Goal: Information Seeking & Learning: Understand process/instructions

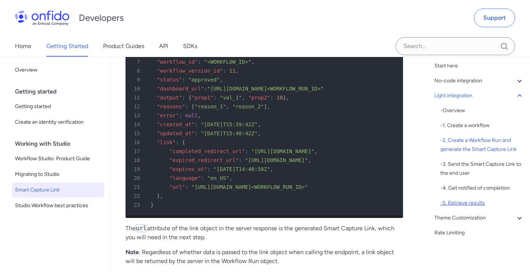
scroll to position [26, 0]
click at [465, 201] on div "- 5. Retrieve results" at bounding box center [482, 202] width 84 height 9
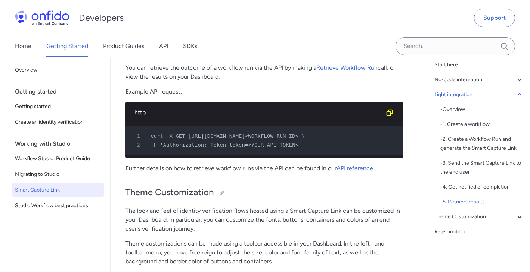
scroll to position [2121, 0]
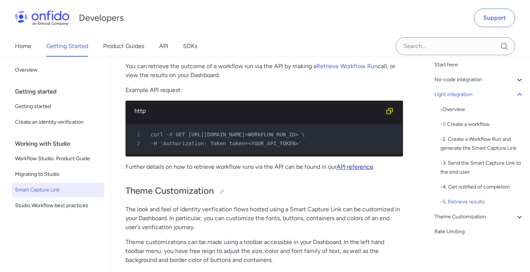
click at [355, 171] on link "API reference" at bounding box center [354, 166] width 37 height 7
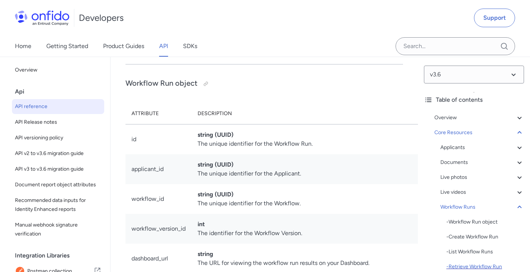
scroll to position [69, 0]
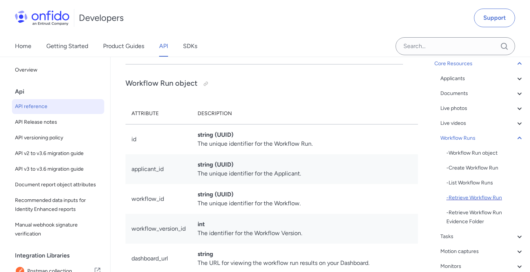
click at [461, 199] on div "- Retrieve Workflow Run" at bounding box center [485, 198] width 78 height 9
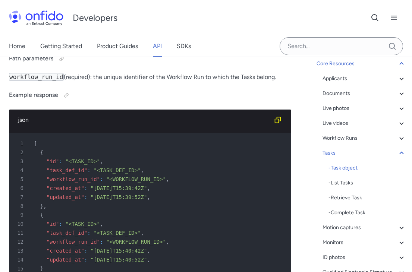
scroll to position [23285, 0]
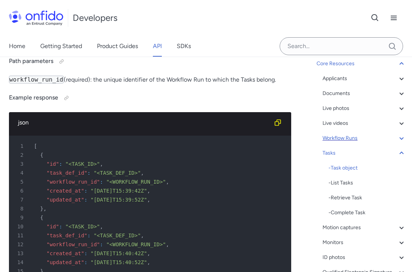
click at [347, 141] on div "Workflow Runs" at bounding box center [365, 138] width 84 height 9
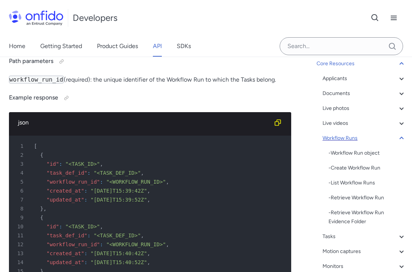
scroll to position [19534, 0]
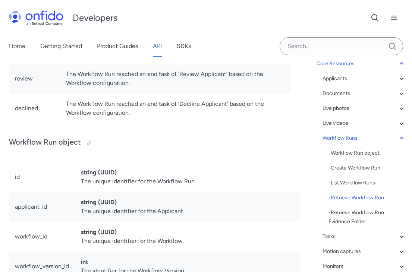
click at [352, 194] on div "- Retrieve Workflow Run" at bounding box center [368, 198] width 78 height 9
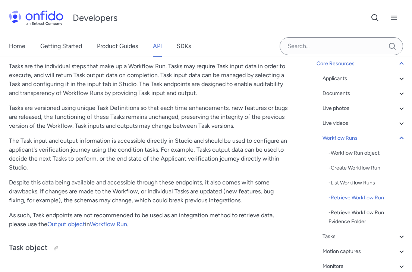
scroll to position [22535, 0]
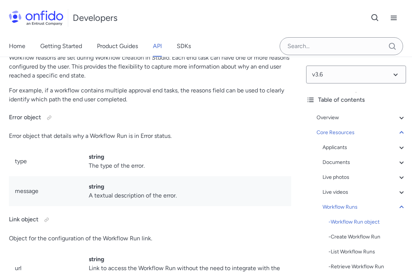
scroll to position [20222, 0]
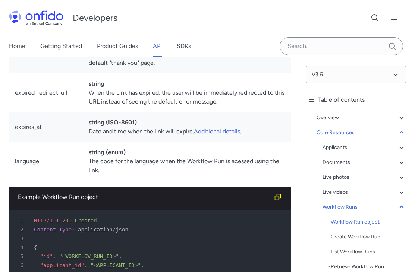
scroll to position [19961, 0]
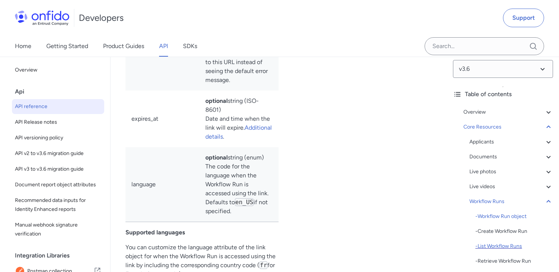
scroll to position [15, 0]
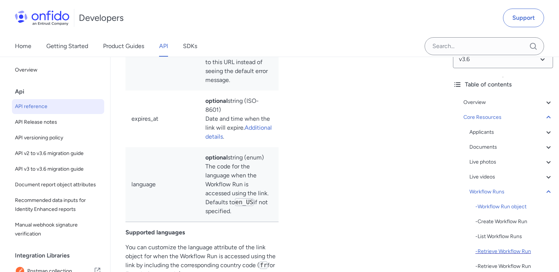
click at [485, 249] on div "- Retrieve Workflow Run" at bounding box center [514, 251] width 78 height 9
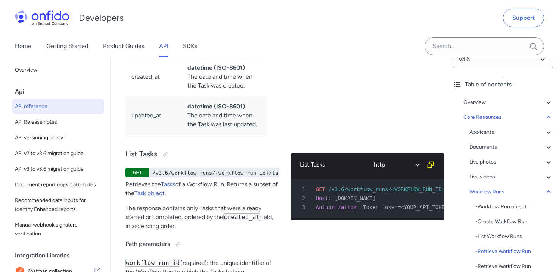
select select "bash"
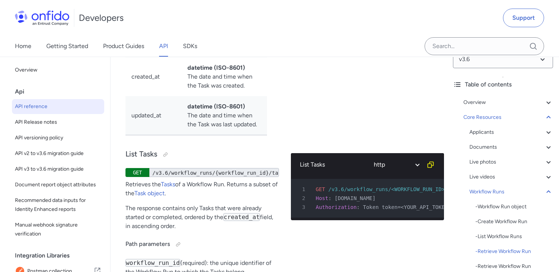
select select "bash"
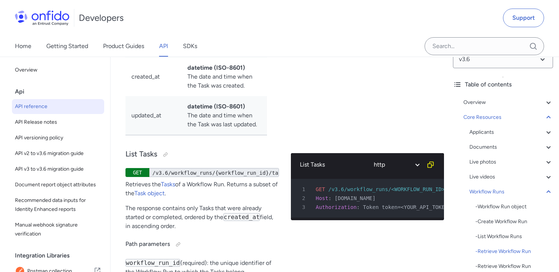
select select "bash"
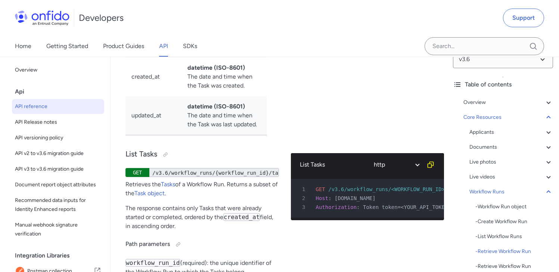
select select "bash"
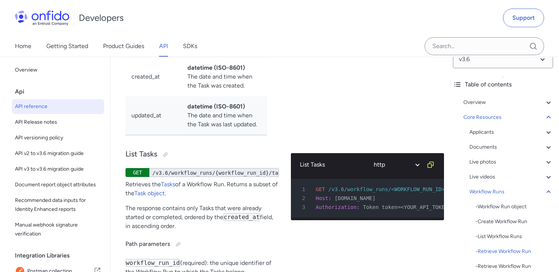
select select "bash"
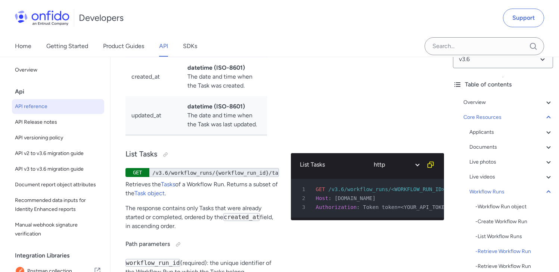
select select "bash"
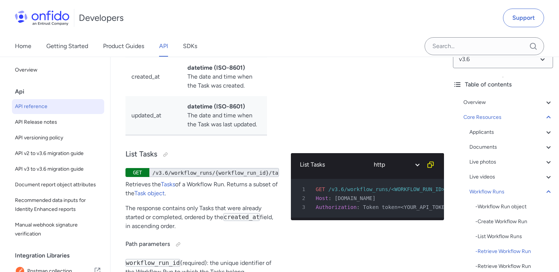
select select "bash"
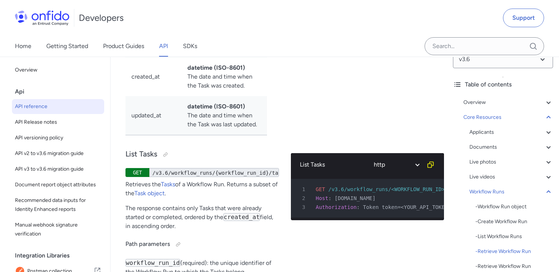
select select "bash"
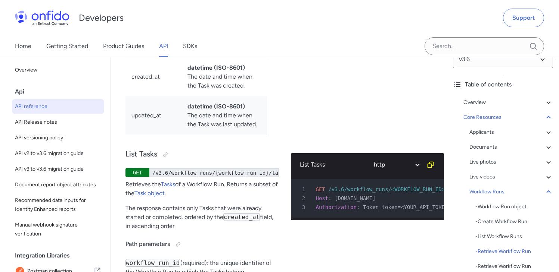
select select "bash"
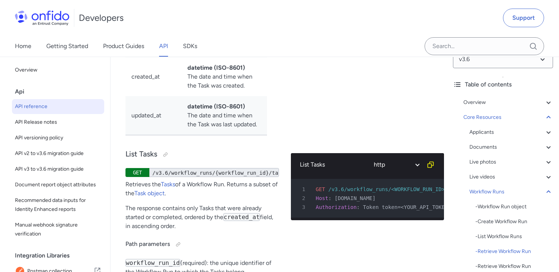
select select "bash"
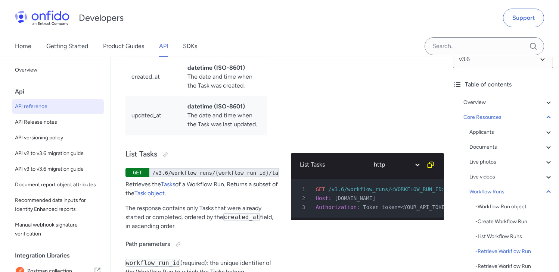
select select "bash"
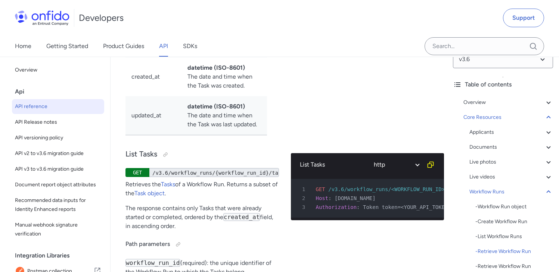
select select "bash"
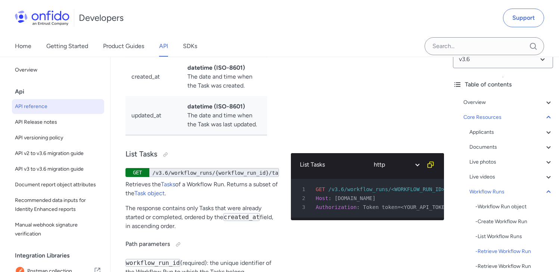
select select "bash"
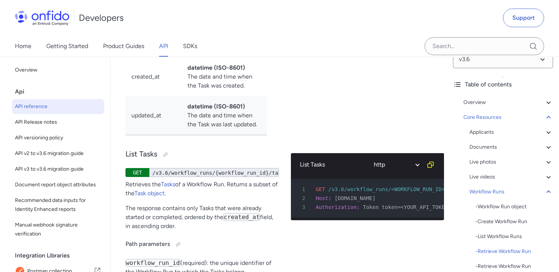
select select "bash"
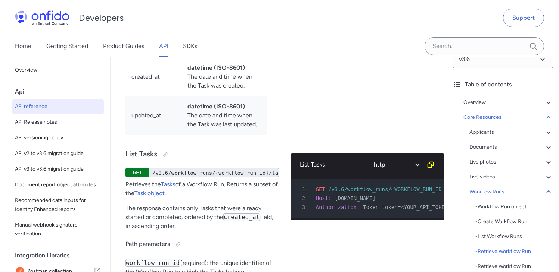
select select "bash"
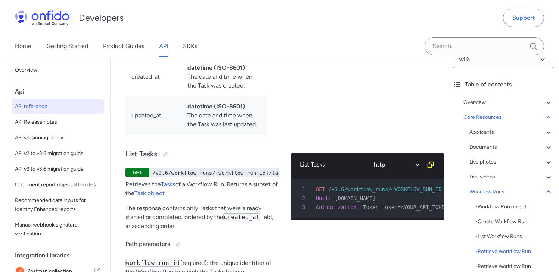
select select "bash"
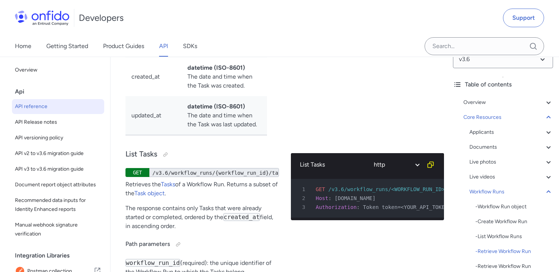
select select "bash"
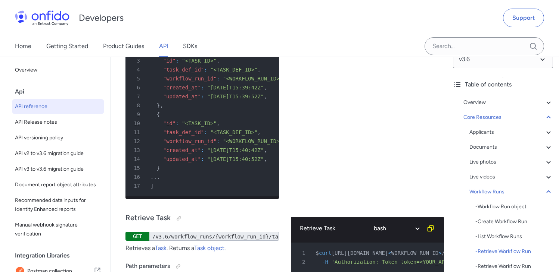
scroll to position [21955, 0]
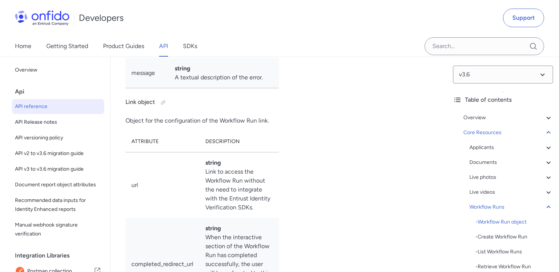
scroll to position [19374, 0]
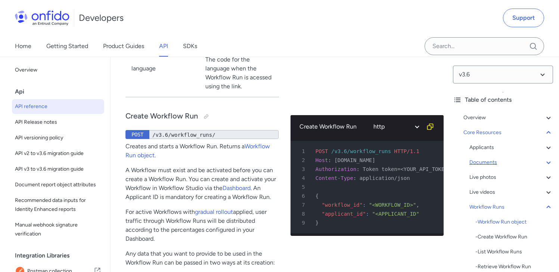
scroll to position [1, 0]
click at [503, 163] on div "Documents" at bounding box center [511, 161] width 84 height 9
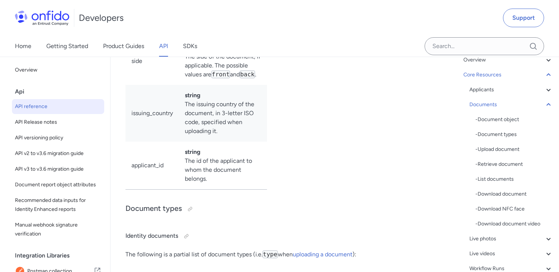
scroll to position [13574, 0]
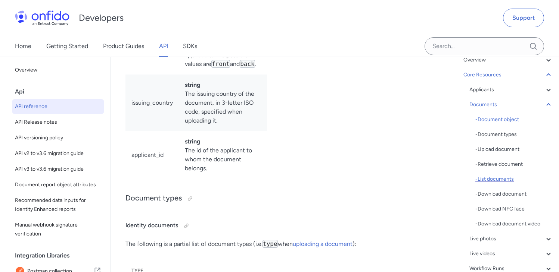
click at [508, 178] on div "- List documents" at bounding box center [514, 179] width 78 height 9
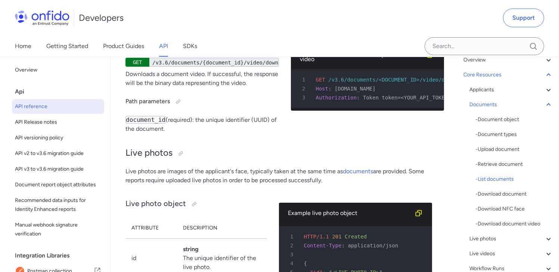
select select "bash"
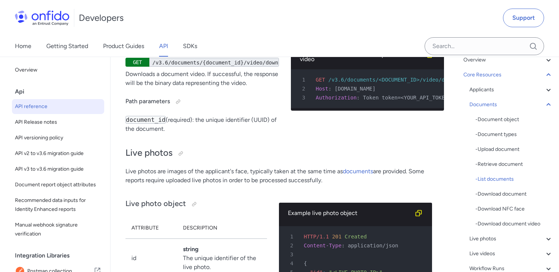
select select "bash"
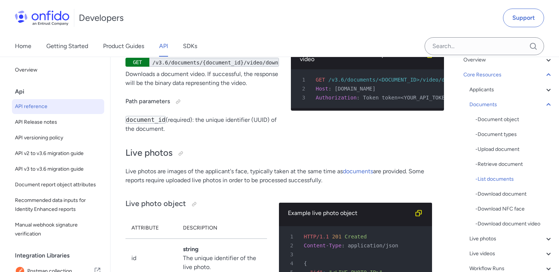
select select "bash"
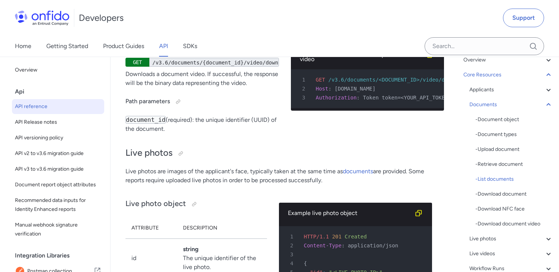
select select "bash"
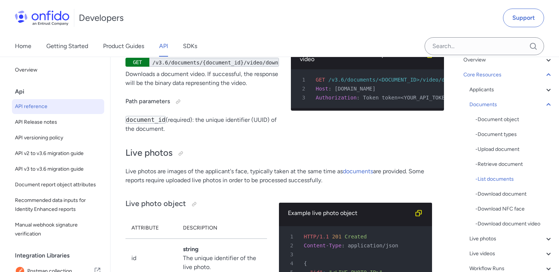
select select "bash"
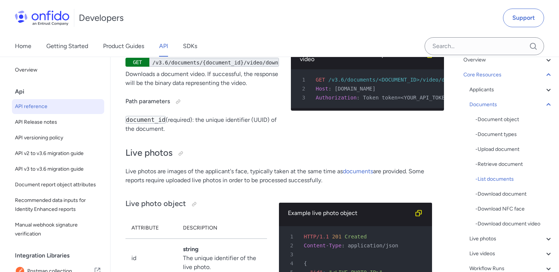
select select "bash"
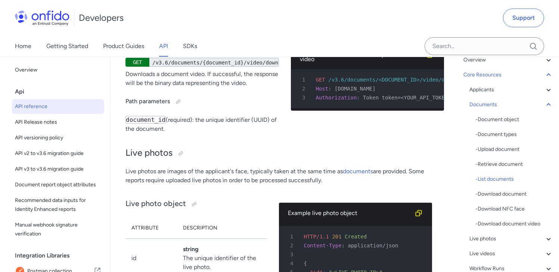
select select "bash"
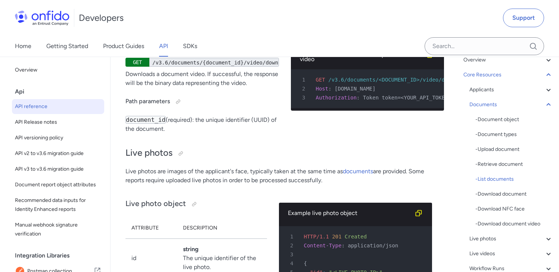
select select "bash"
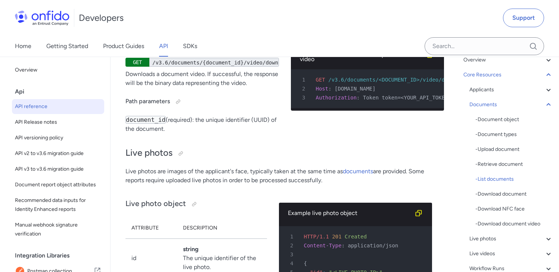
select select "bash"
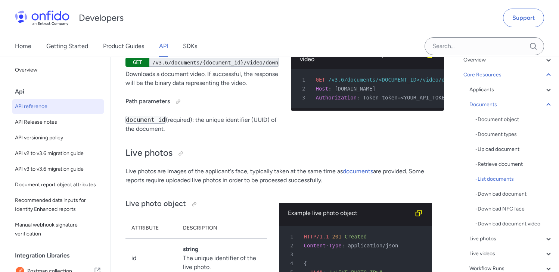
select select "bash"
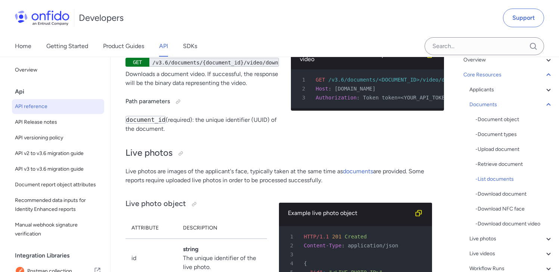
select select "bash"
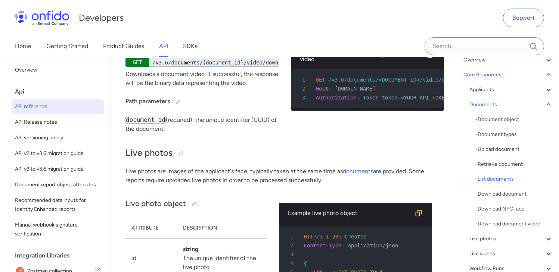
select select "bash"
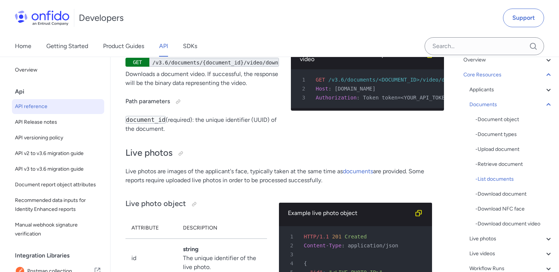
select select "bash"
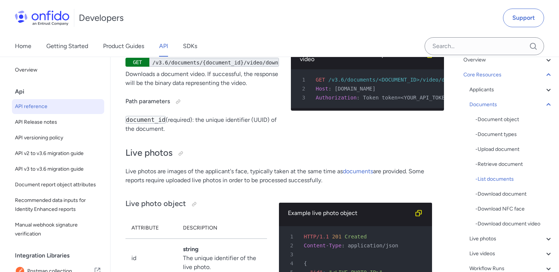
select select "bash"
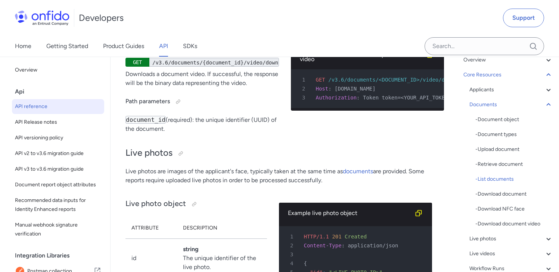
select select "bash"
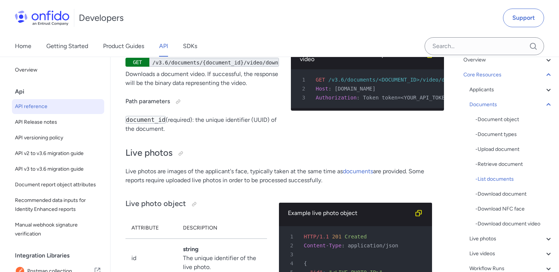
select select "bash"
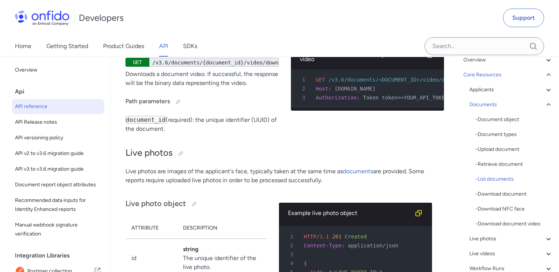
select select "bash"
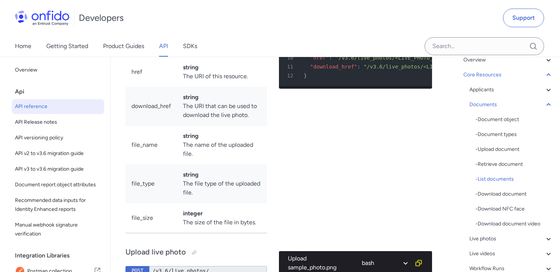
scroll to position [15380, 0]
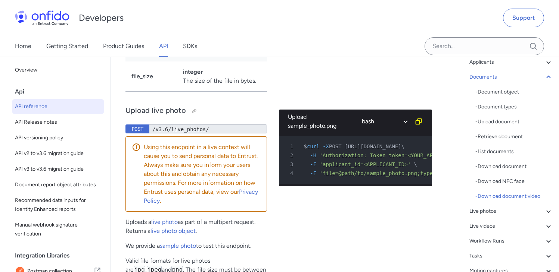
scroll to position [31, 0]
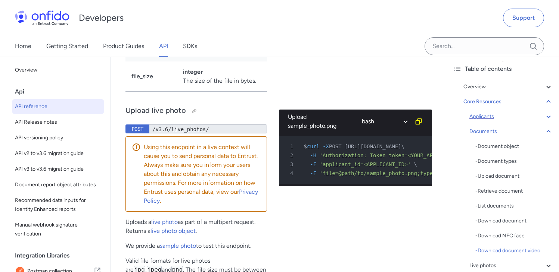
click at [497, 117] on div "Applicants" at bounding box center [511, 116] width 84 height 9
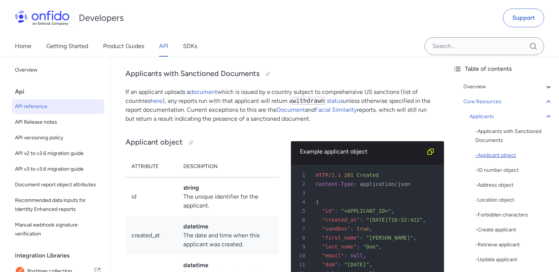
click at [496, 156] on div "- Applicant object" at bounding box center [514, 155] width 78 height 9
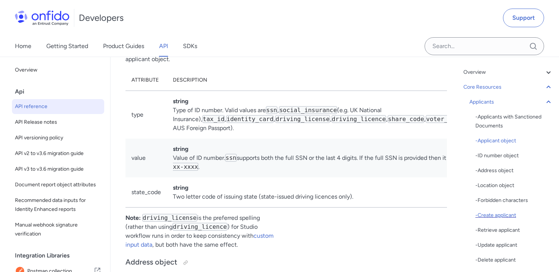
scroll to position [48, 0]
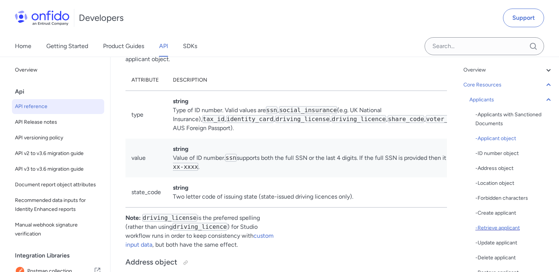
click at [499, 231] on div "- Retrieve applicant" at bounding box center [514, 228] width 78 height 9
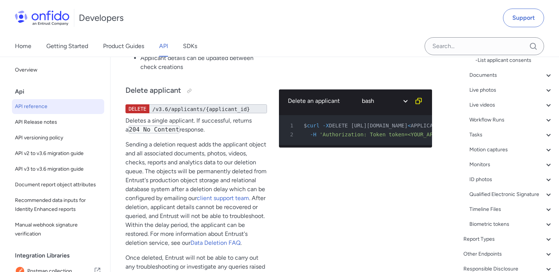
scroll to position [281, 0]
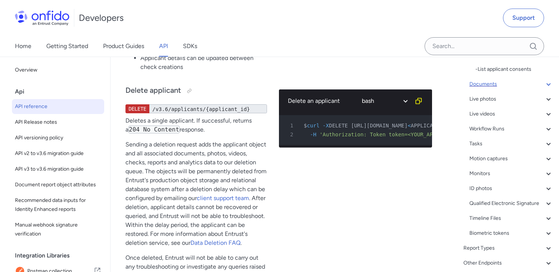
click at [489, 86] on div "Documents" at bounding box center [511, 84] width 84 height 9
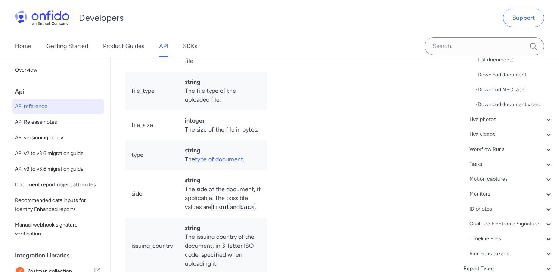
scroll to position [114, 0]
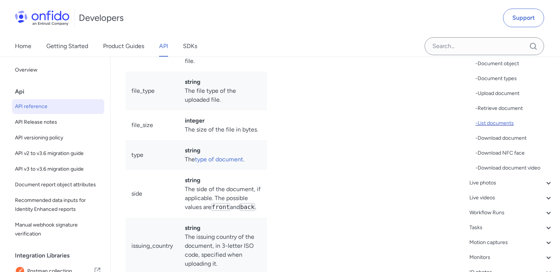
click at [503, 122] on div "- List documents" at bounding box center [514, 123] width 78 height 9
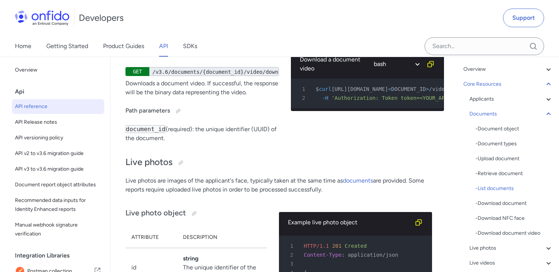
scroll to position [48, 0]
click at [509, 131] on div "- Document object" at bounding box center [514, 129] width 78 height 9
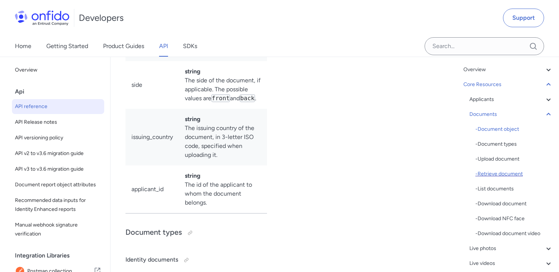
click at [506, 173] on div "- Retrieve document" at bounding box center [514, 174] width 78 height 9
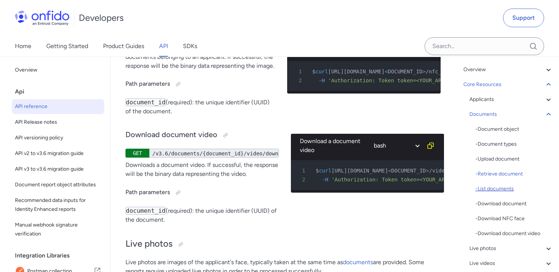
click at [505, 185] on div "- List documents" at bounding box center [514, 189] width 78 height 9
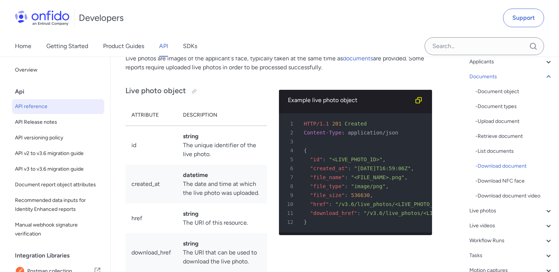
scroll to position [123, 0]
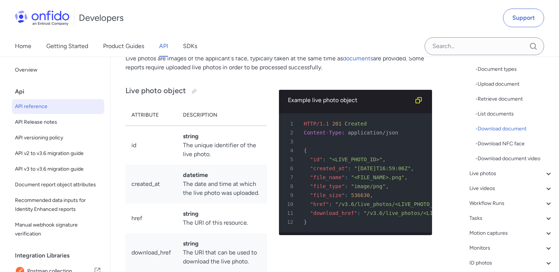
drag, startPoint x: 491, startPoint y: 175, endPoint x: 455, endPoint y: 1, distance: 177.8
click at [497, 101] on div "- Retrieve document" at bounding box center [514, 99] width 78 height 9
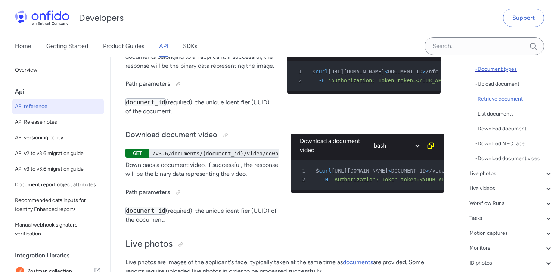
click at [498, 72] on div "- Document types" at bounding box center [514, 69] width 78 height 9
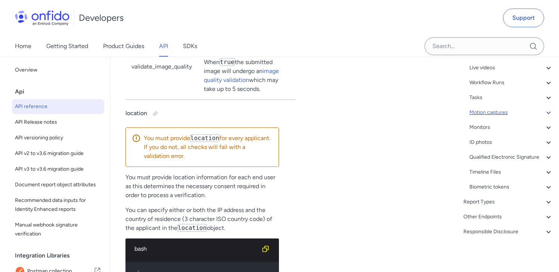
scroll to position [93, 0]
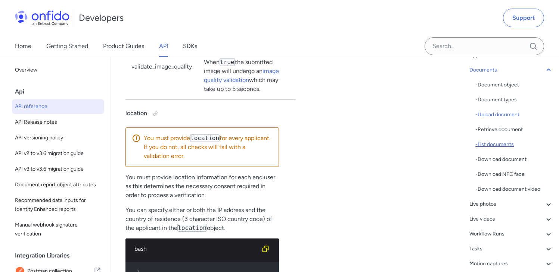
click at [499, 144] on div "- List documents" at bounding box center [514, 144] width 78 height 9
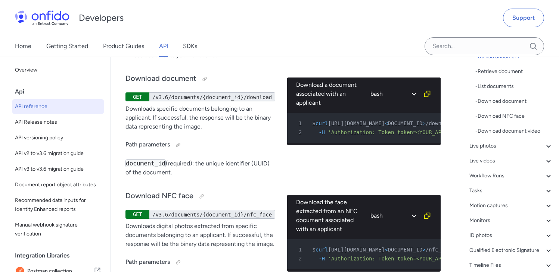
scroll to position [157, 0]
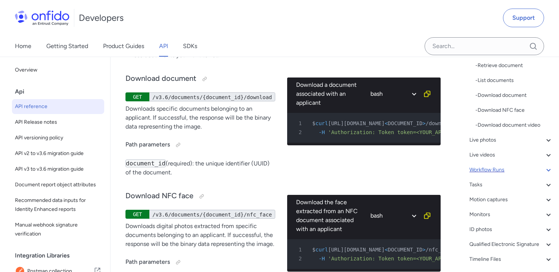
click at [478, 173] on div "Workflow Runs" at bounding box center [511, 170] width 84 height 9
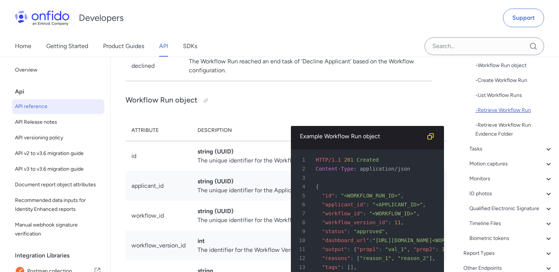
click at [505, 111] on div "- Retrieve Workflow Run" at bounding box center [514, 110] width 78 height 9
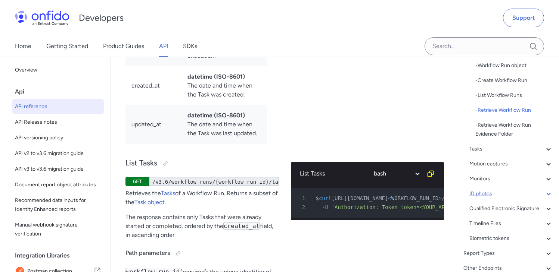
click at [495, 194] on div "ID photos" at bounding box center [511, 194] width 84 height 9
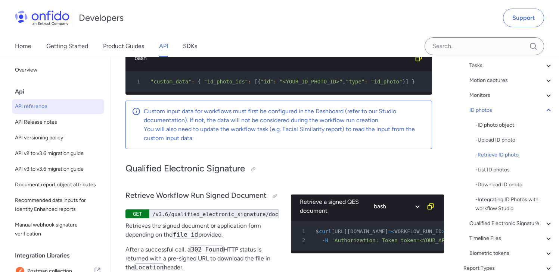
click at [503, 152] on div "- Retrieve ID photo" at bounding box center [514, 155] width 78 height 9
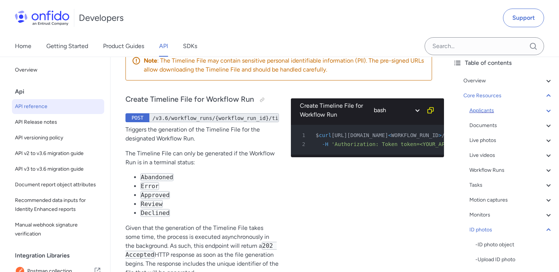
scroll to position [34, 0]
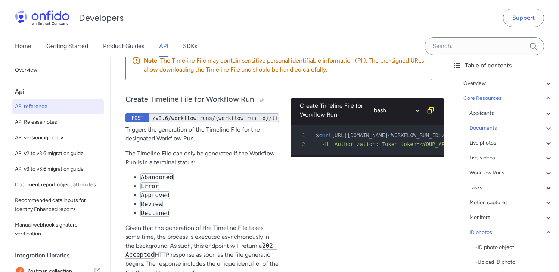
click at [497, 130] on div "Documents" at bounding box center [511, 128] width 84 height 9
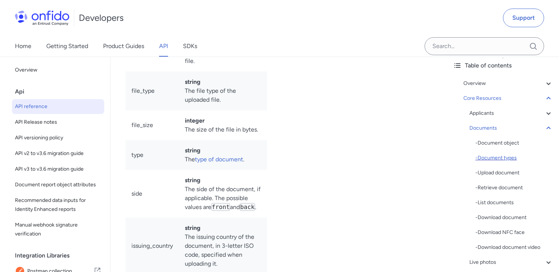
click at [498, 157] on div "- Document types" at bounding box center [514, 158] width 78 height 9
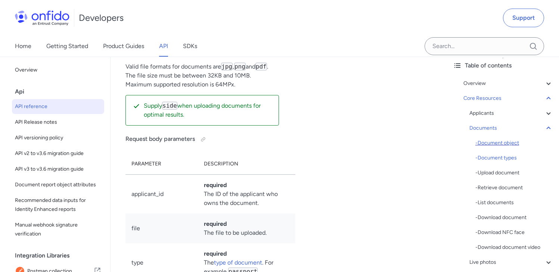
click at [483, 144] on div "- Document object" at bounding box center [514, 143] width 78 height 9
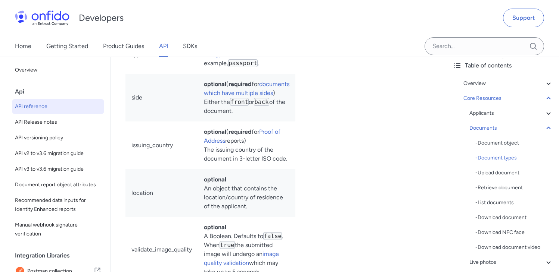
scroll to position [14071, 0]
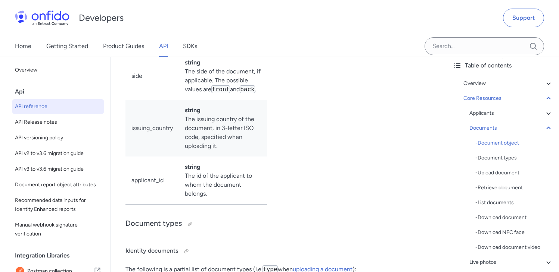
scroll to position [13302, 0]
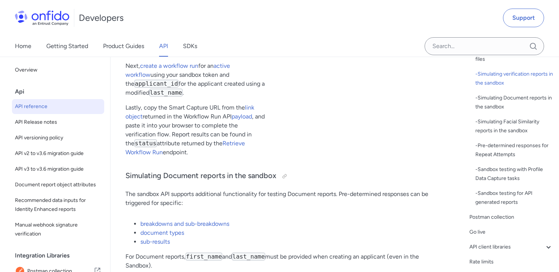
scroll to position [299, 0]
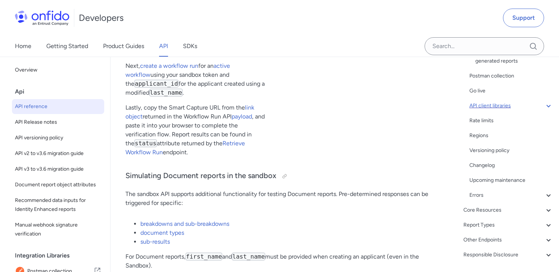
click at [544, 107] on icon at bounding box center [548, 106] width 9 height 9
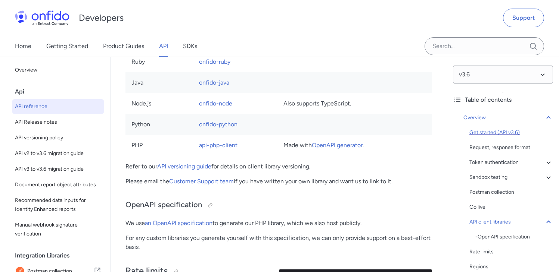
click at [519, 134] on div "Get started (API v3.6)" at bounding box center [511, 132] width 84 height 9
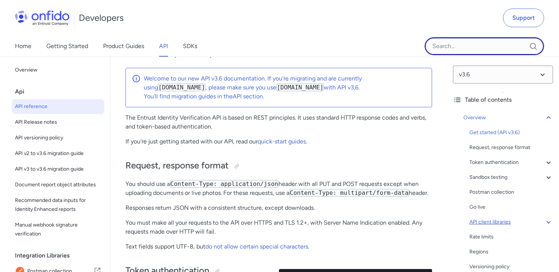
click at [485, 50] on input "Onfido search input field" at bounding box center [483, 46] width 119 height 18
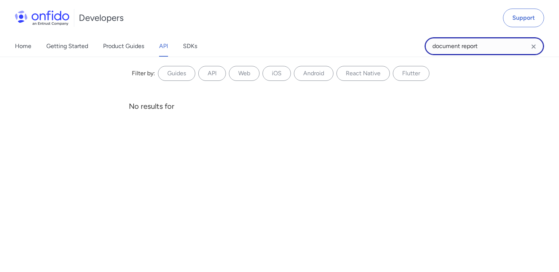
type input "document report"
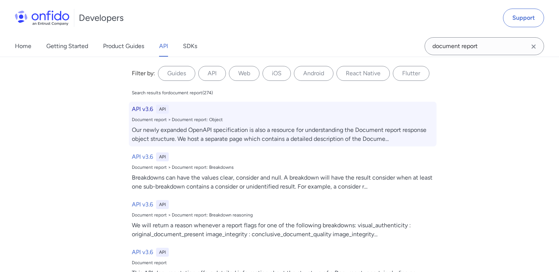
click at [153, 109] on div "API v3.6 API" at bounding box center [283, 109] width 302 height 9
click at [346, 129] on div "Our newly expanded OpenAPI specification is also a resource for understanding t…" at bounding box center [283, 135] width 302 height 18
click at [135, 106] on h6 "API v3.6" at bounding box center [142, 109] width 21 height 9
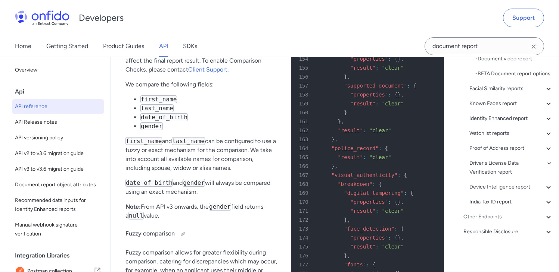
scroll to position [229, 0]
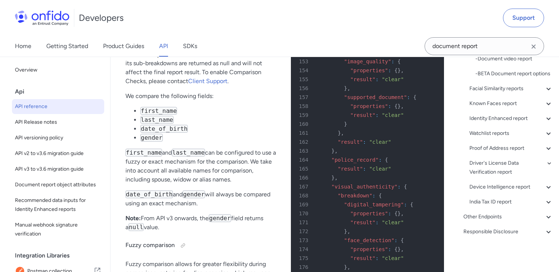
scroll to position [229, 0]
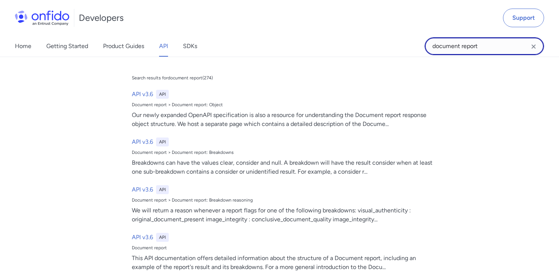
click at [497, 40] on input "document report" at bounding box center [483, 46] width 119 height 18
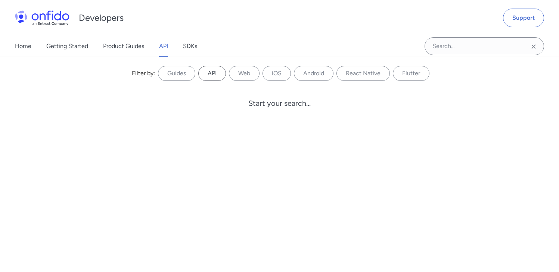
click at [208, 73] on label "API" at bounding box center [212, 73] width 28 height 15
click at [0, 0] on input "API" at bounding box center [0, 0] width 0 height 0
click at [159, 48] on div "Home Getting Started Product Guides API SDKs" at bounding box center [113, 46] width 227 height 21
click at [162, 47] on link "API" at bounding box center [163, 46] width 9 height 21
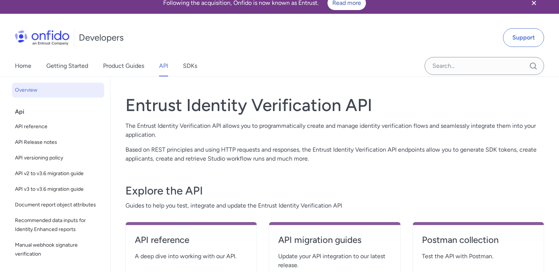
scroll to position [73, 0]
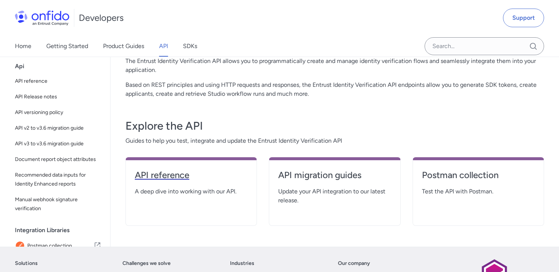
click at [184, 180] on h4 "API reference" at bounding box center [191, 175] width 113 height 12
select select "http"
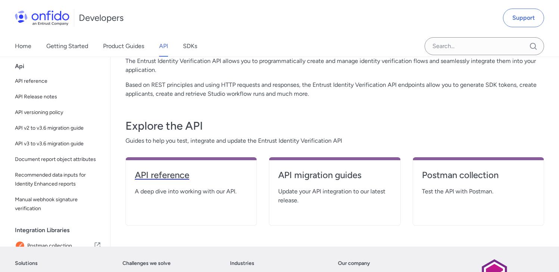
select select "http"
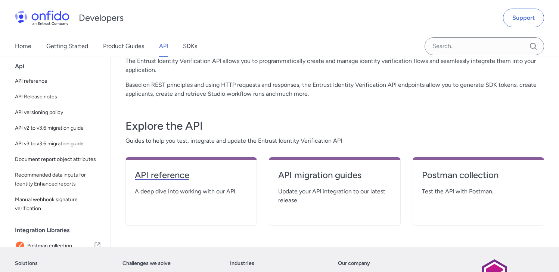
select select "http"
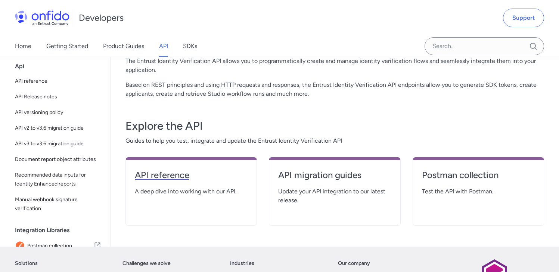
select select "http"
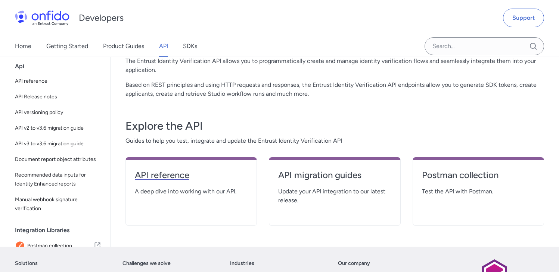
select select "http"
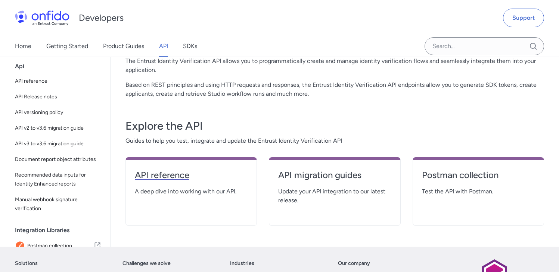
select select "http"
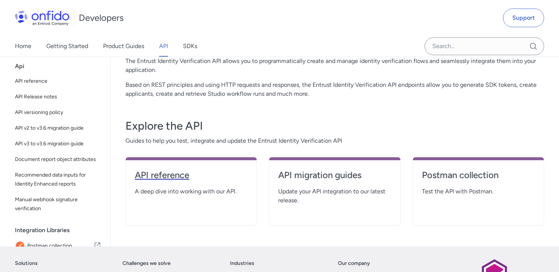
select select "http"
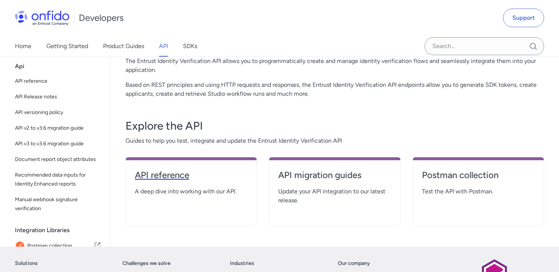
select select "http"
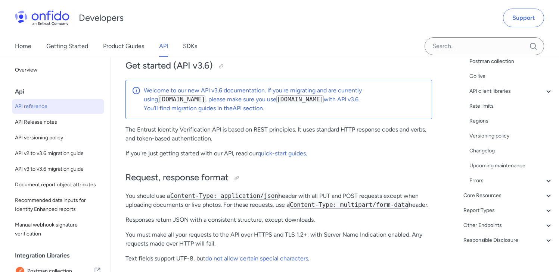
scroll to position [129, 0]
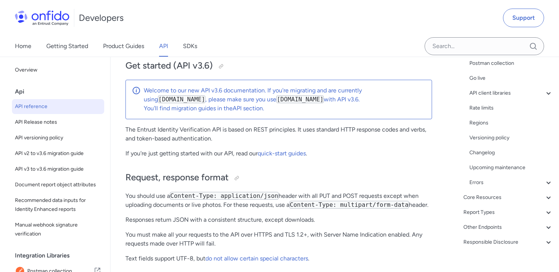
click at [500, 205] on div "Overview Get started (API v3.6) Request, response format Token authentication -…" at bounding box center [503, 117] width 100 height 272
click at [546, 198] on icon at bounding box center [548, 198] width 4 height 3
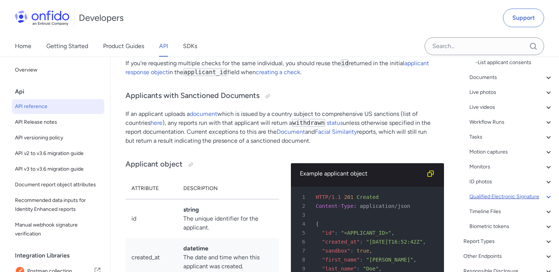
scroll to position [296, 0]
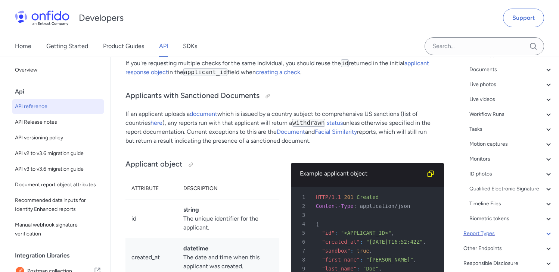
click at [544, 238] on icon at bounding box center [548, 233] width 9 height 9
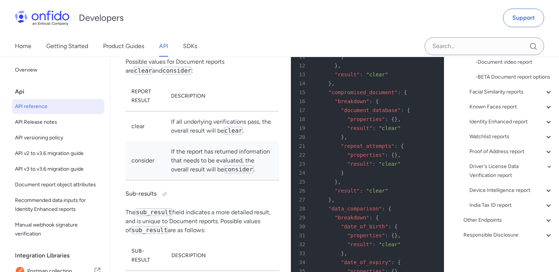
scroll to position [63, 0]
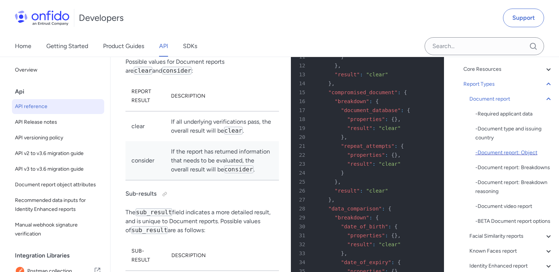
click at [514, 154] on div "- Document report: Object" at bounding box center [514, 153] width 78 height 9
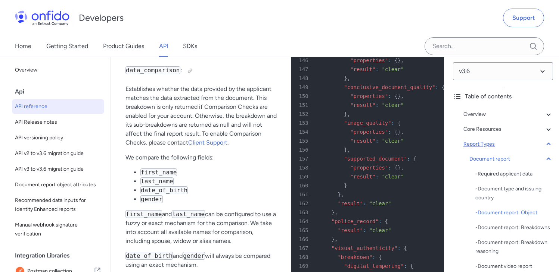
scroll to position [1, 0]
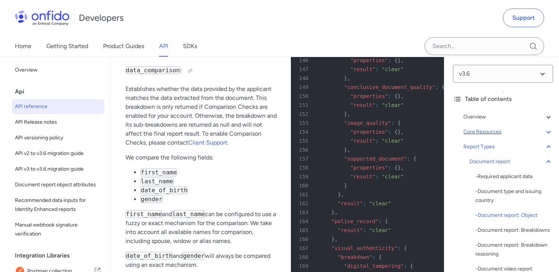
click at [491, 135] on div "Core Resources" at bounding box center [508, 132] width 90 height 9
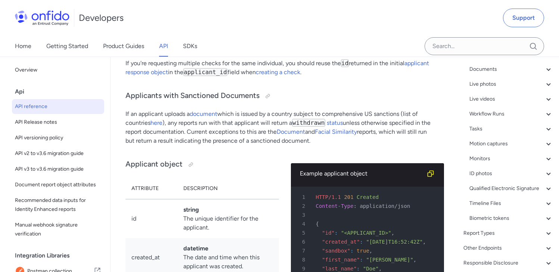
scroll to position [323, 0]
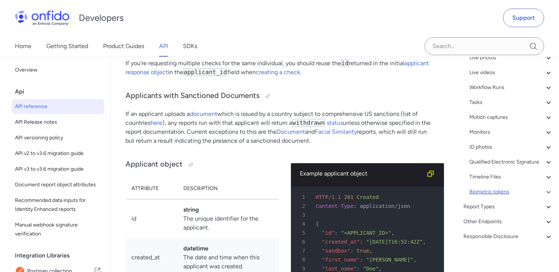
click at [491, 197] on div "Biometric tokens" at bounding box center [511, 192] width 84 height 9
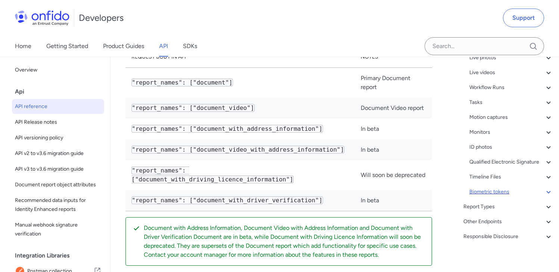
scroll to position [120, 0]
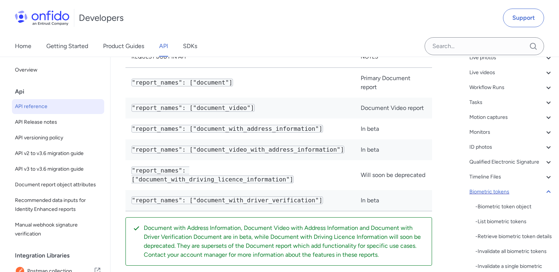
click at [491, 197] on div "Biometric tokens" at bounding box center [511, 192] width 84 height 9
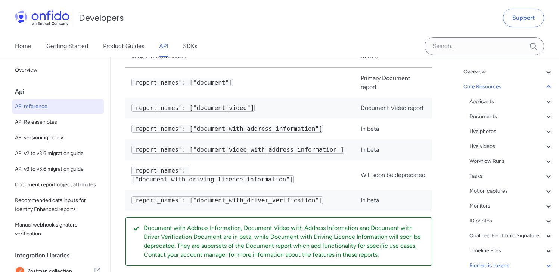
scroll to position [55, 0]
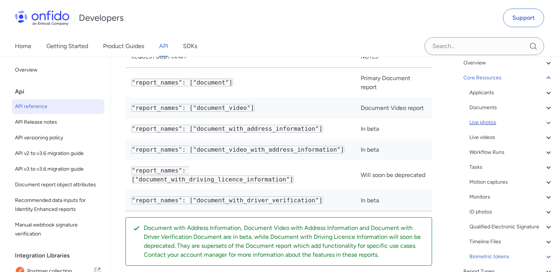
click at [489, 120] on div "Live photos" at bounding box center [511, 122] width 84 height 9
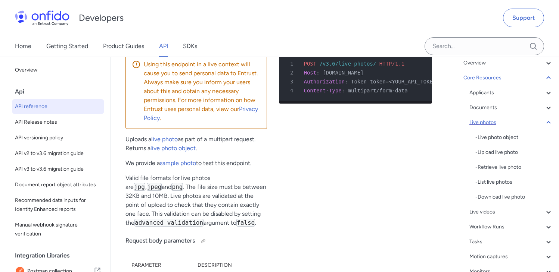
click at [489, 120] on div "Live photos" at bounding box center [511, 122] width 84 height 9
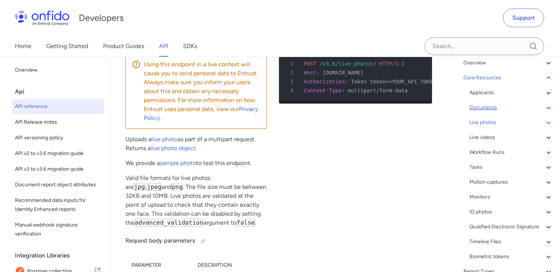
click at [485, 105] on div "Documents" at bounding box center [511, 107] width 84 height 9
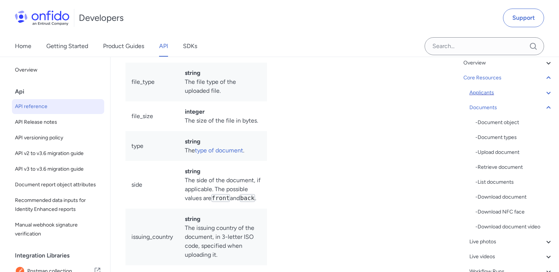
click at [485, 92] on div "Applicants" at bounding box center [511, 92] width 84 height 9
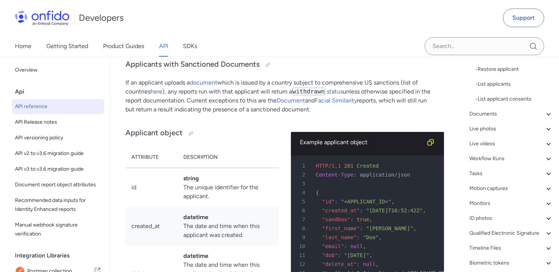
scroll to position [271, 0]
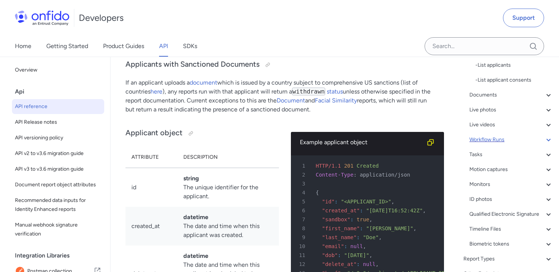
click at [490, 139] on div "Workflow Runs" at bounding box center [511, 139] width 84 height 9
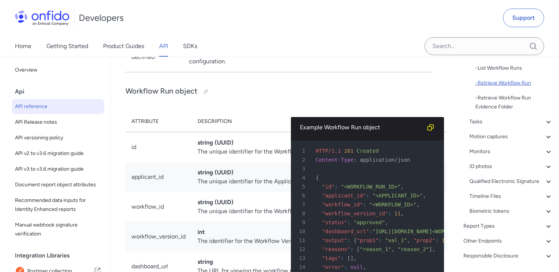
scroll to position [182, 0]
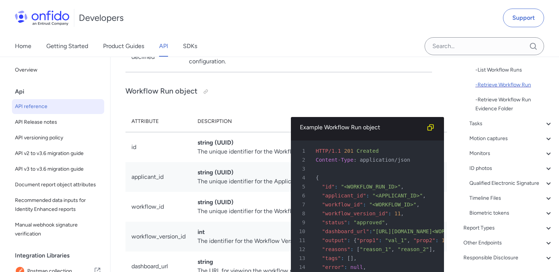
click at [500, 84] on div "- Retrieve Workflow Run" at bounding box center [514, 85] width 78 height 9
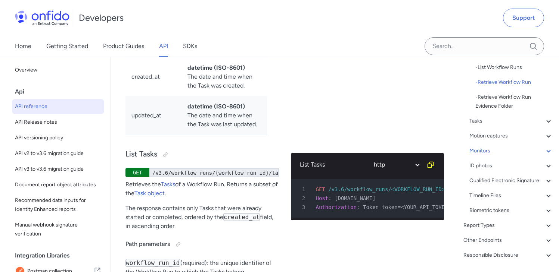
scroll to position [185, 0]
click at [488, 134] on div "Motion captures" at bounding box center [511, 135] width 84 height 9
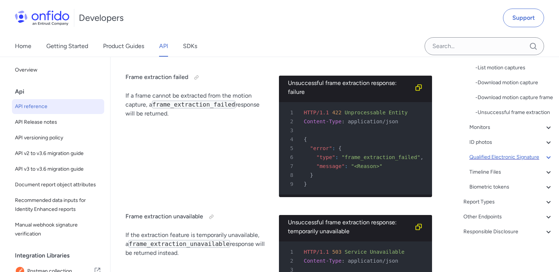
scroll to position [249, 0]
click at [487, 145] on div "ID photos" at bounding box center [511, 142] width 84 height 9
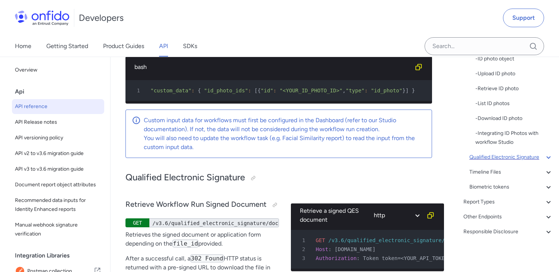
scroll to position [232, 0]
click at [481, 200] on div "Report Types" at bounding box center [508, 202] width 90 height 9
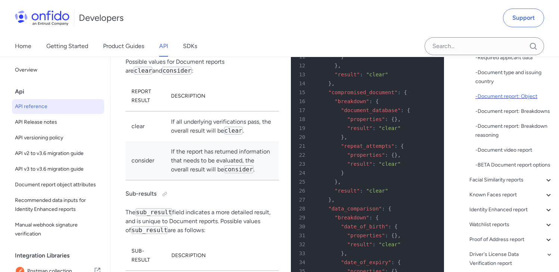
click at [512, 94] on div "- Document report: Object" at bounding box center [514, 96] width 78 height 9
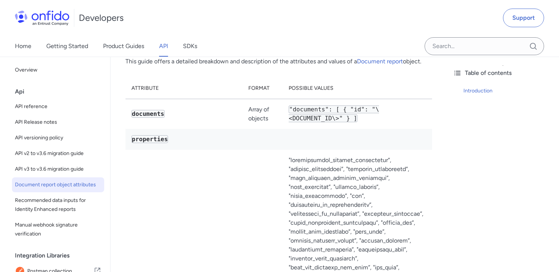
scroll to position [94, 0]
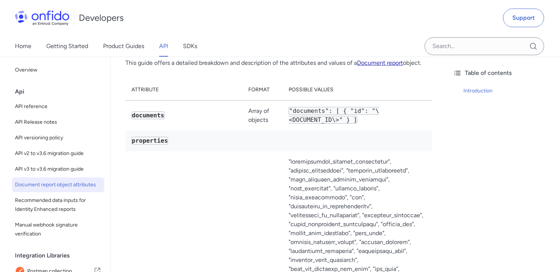
click at [368, 66] on link "Document report" at bounding box center [380, 62] width 46 height 7
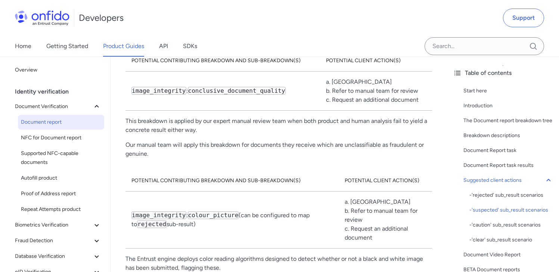
scroll to position [5410, 0]
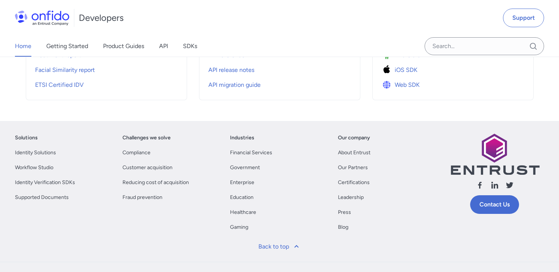
scroll to position [365, 0]
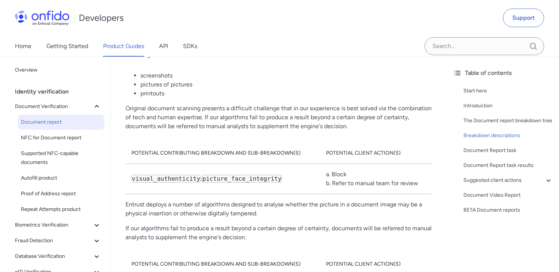
scroll to position [5849, 0]
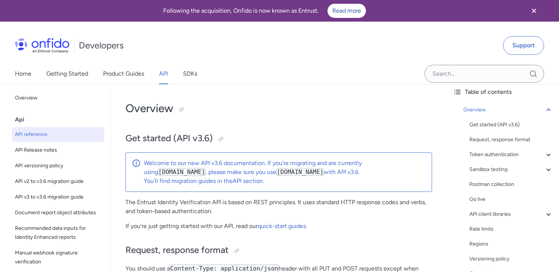
scroll to position [140, 0]
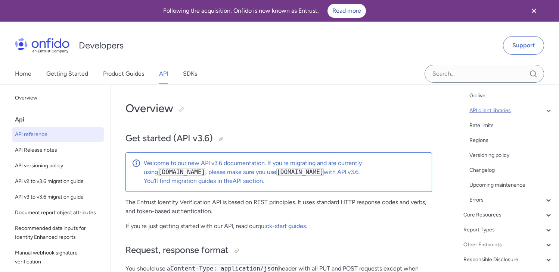
click at [544, 110] on icon at bounding box center [548, 110] width 9 height 9
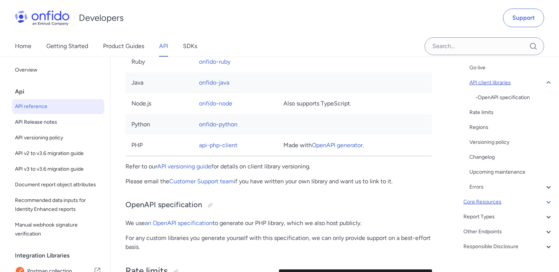
click at [511, 200] on div "Core Resources" at bounding box center [508, 202] width 90 height 9
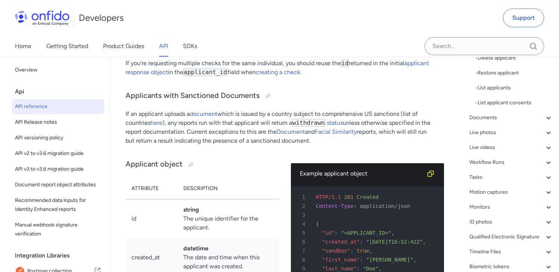
scroll to position [269, 0]
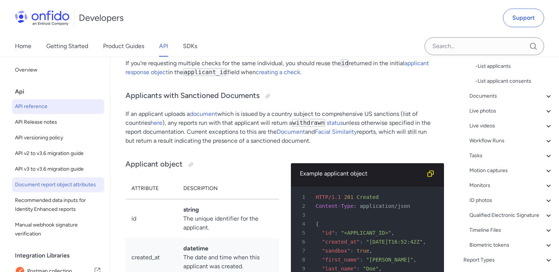
click at [64, 184] on span "Document report object attributes" at bounding box center [58, 185] width 86 height 9
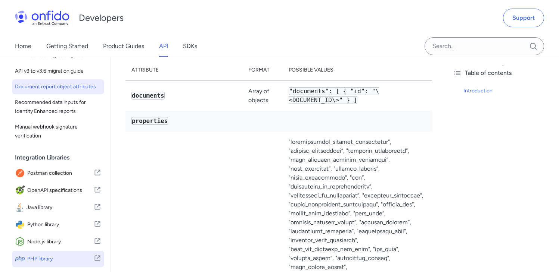
scroll to position [156, 0]
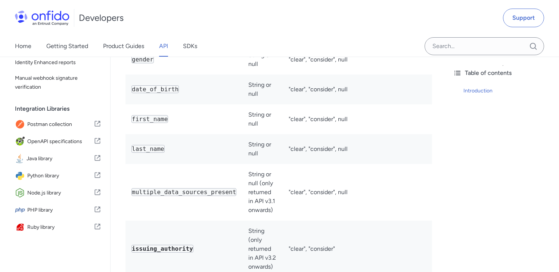
scroll to position [3250, 0]
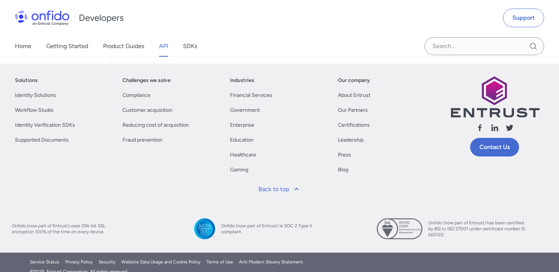
scroll to position [3414, 0]
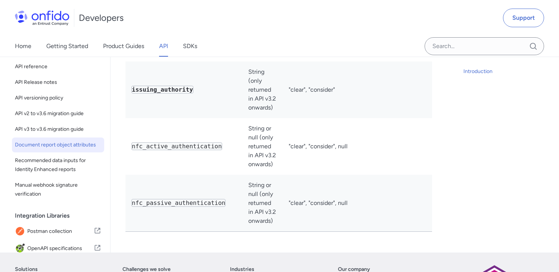
select select "http"
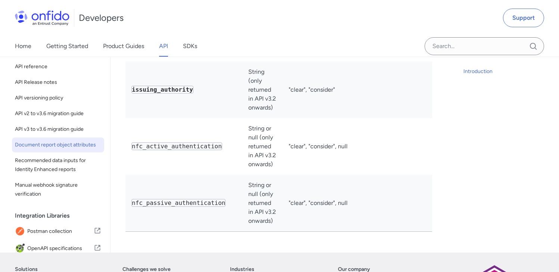
select select "http"
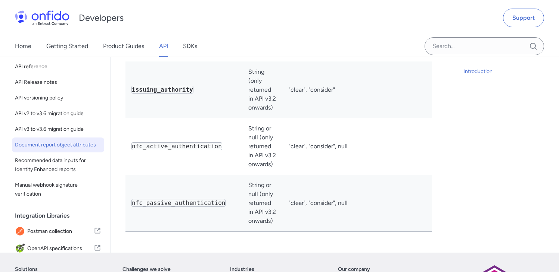
select select "http"
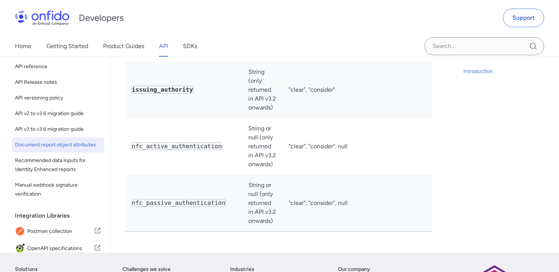
select select "http"
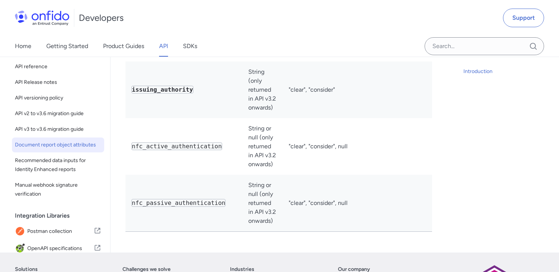
select select "http"
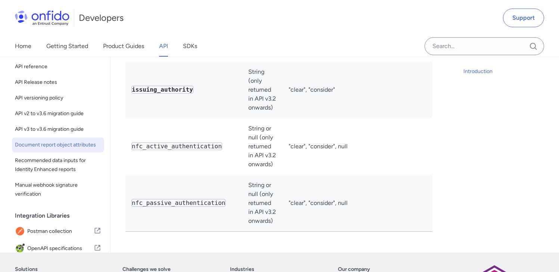
select select "http"
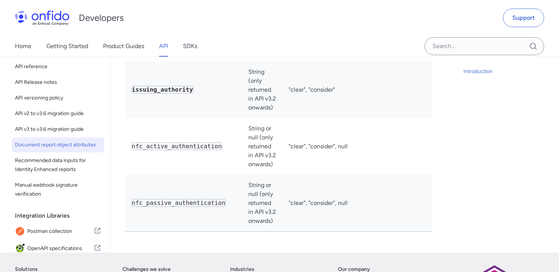
select select "http"
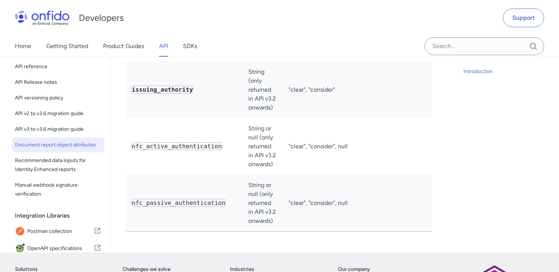
select select "http"
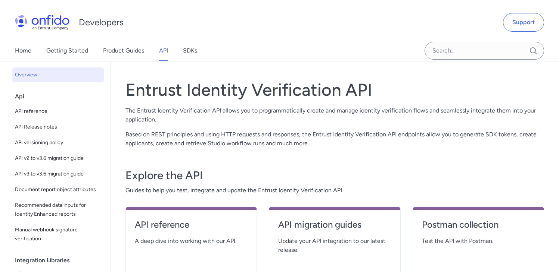
scroll to position [68, 0]
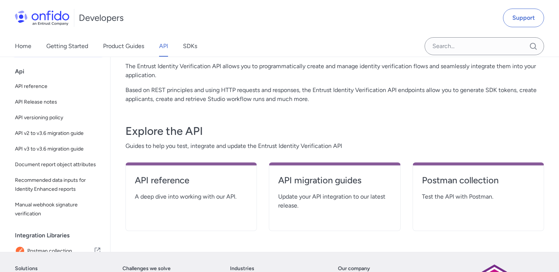
click at [219, 198] on span "A deep dive into working with our API." at bounding box center [191, 197] width 113 height 9
click at [197, 178] on h4 "API reference" at bounding box center [191, 181] width 113 height 12
select select "http"
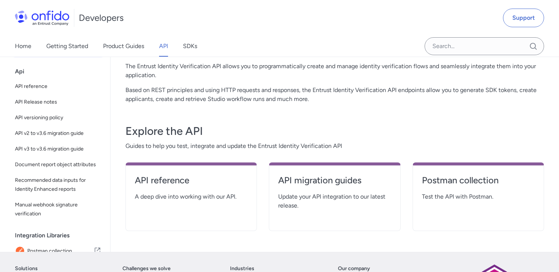
select select "http"
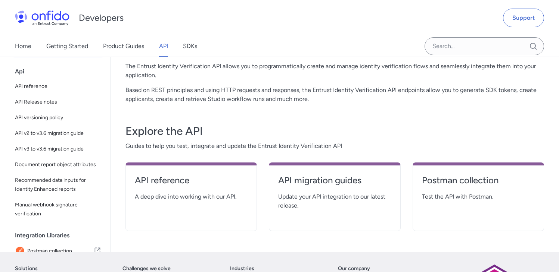
select select "http"
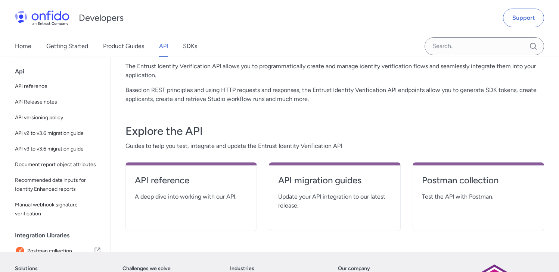
select select "http"
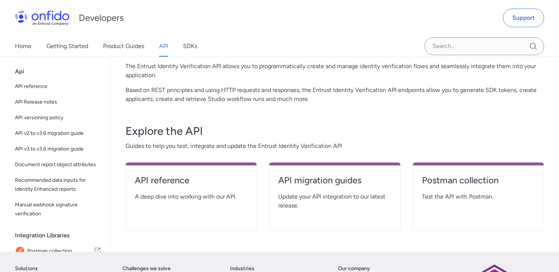
select select "http"
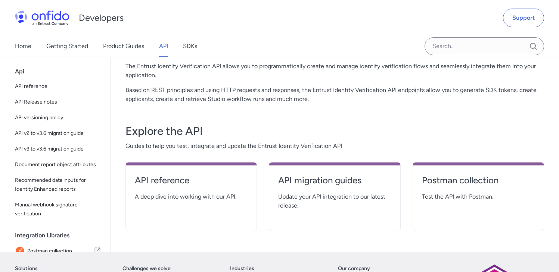
select select "http"
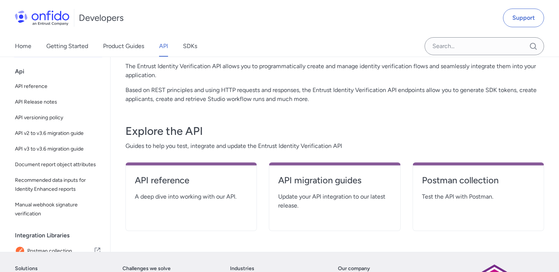
select select "http"
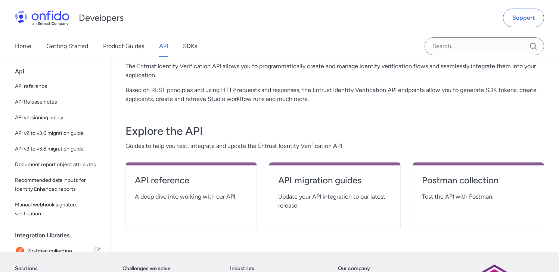
select select "http"
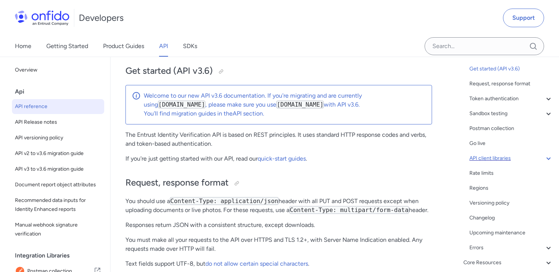
scroll to position [64, 0]
click at [519, 124] on div "Postman collection" at bounding box center [511, 128] width 84 height 9
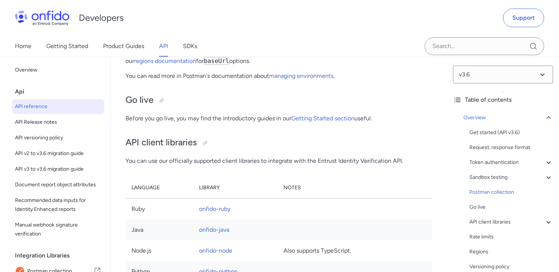
scroll to position [1, 0]
click at [505, 220] on div "API client libraries" at bounding box center [511, 220] width 84 height 9
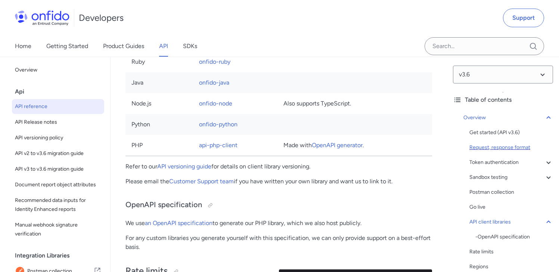
click at [515, 146] on div "Request, response format" at bounding box center [511, 147] width 84 height 9
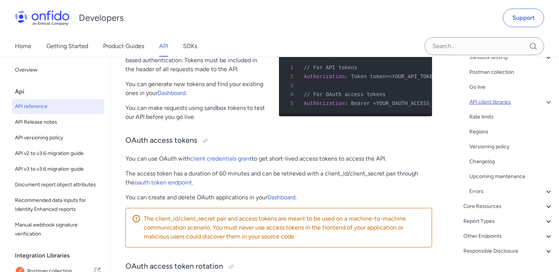
scroll to position [197, 0]
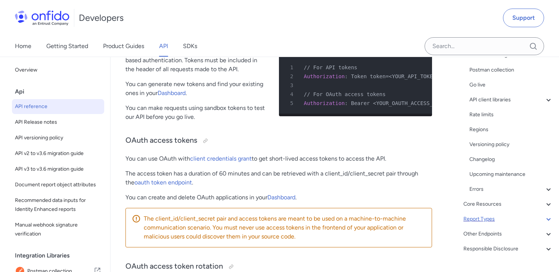
click at [500, 219] on div "Report Types" at bounding box center [508, 219] width 90 height 9
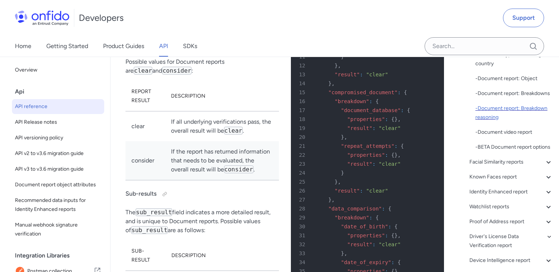
scroll to position [54, 0]
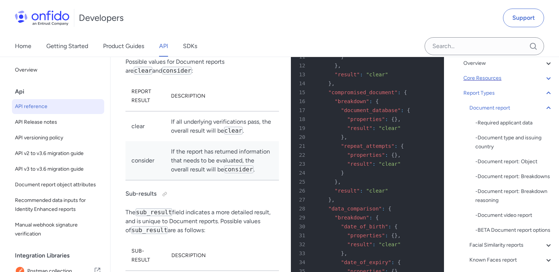
click at [510, 80] on div "Core Resources" at bounding box center [508, 78] width 90 height 9
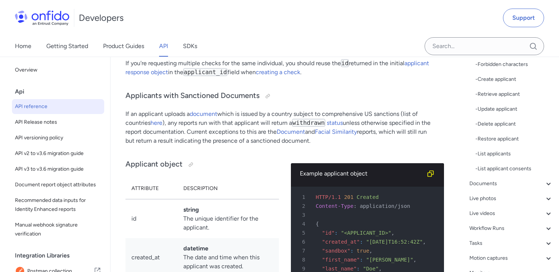
scroll to position [197, 0]
click at [491, 167] on div "Documents" at bounding box center [511, 169] width 84 height 9
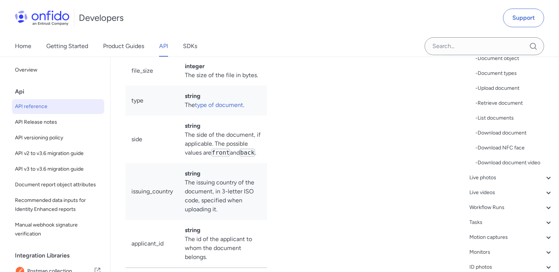
scroll to position [118, 0]
click at [500, 109] on div "- Document object - Document types - Upload document - Retrieve document - List…" at bounding box center [514, 111] width 78 height 113
click at [502, 106] on div "- Retrieve document" at bounding box center [514, 104] width 78 height 9
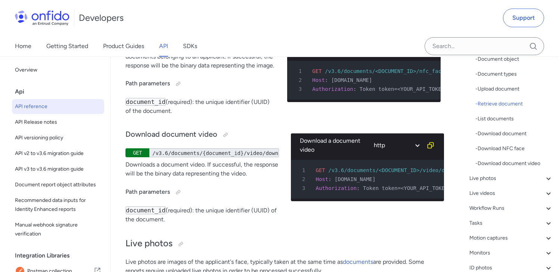
scroll to position [1, 0]
drag, startPoint x: 257, startPoint y: 107, endPoint x: 164, endPoint y: 104, distance: 93.7
drag, startPoint x: 171, startPoint y: 104, endPoint x: 254, endPoint y: 104, distance: 82.8
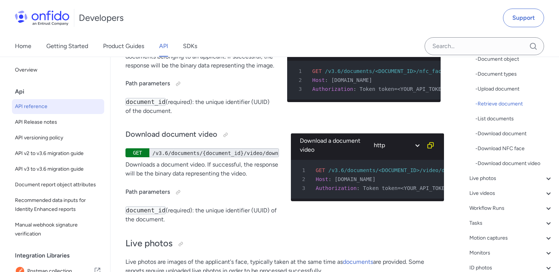
click at [505, 115] on div "- List documents" at bounding box center [514, 119] width 78 height 9
